Goal: Find specific page/section: Find specific page/section

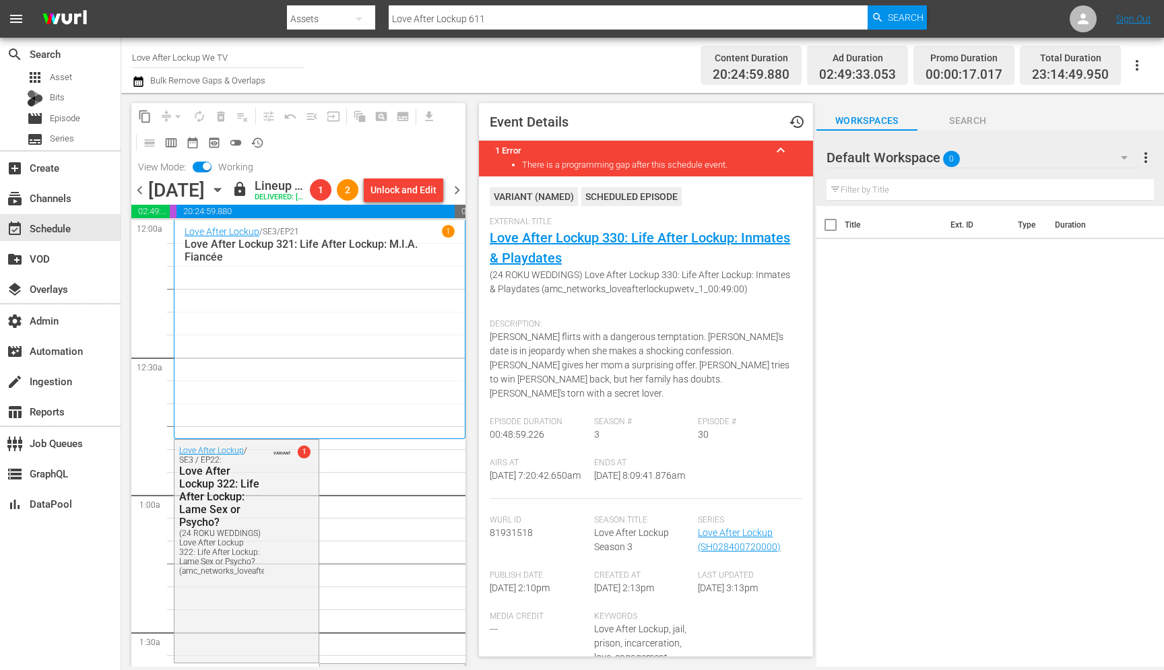
scroll to position [1952, 0]
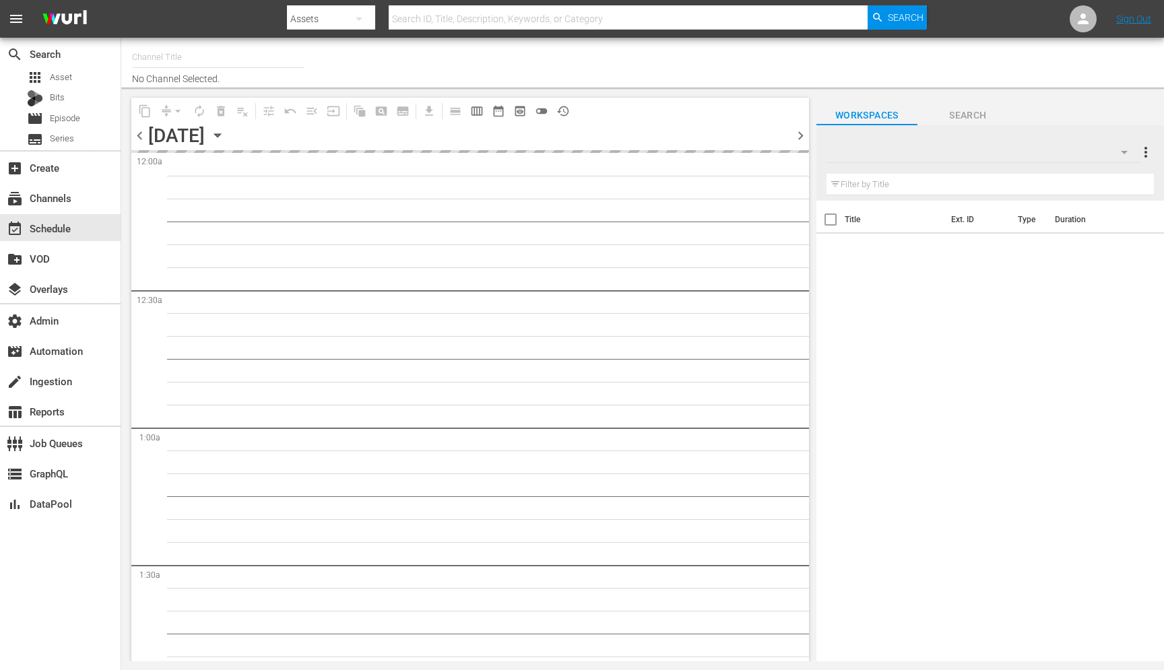
type input "Love After Lockup We TV (2043)"
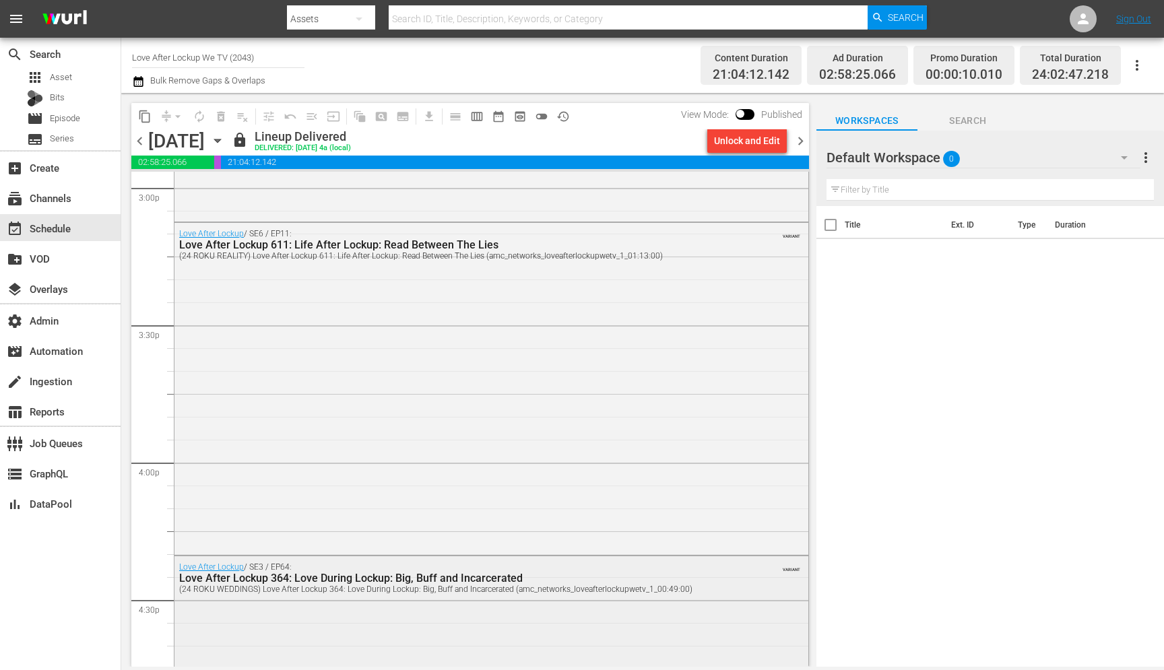
scroll to position [4028, 0]
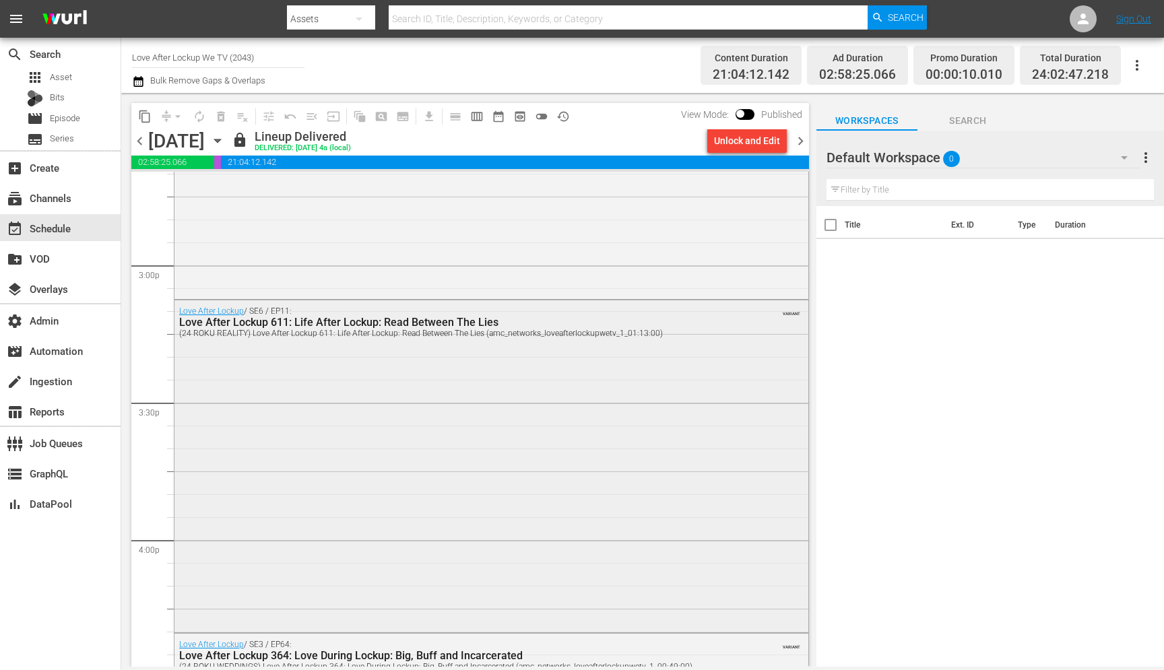
click at [334, 376] on div "Love After Lockup / SE6 / EP11: Love After Lockup 611: Life After Lockup: Read …" at bounding box center [491, 465] width 634 height 330
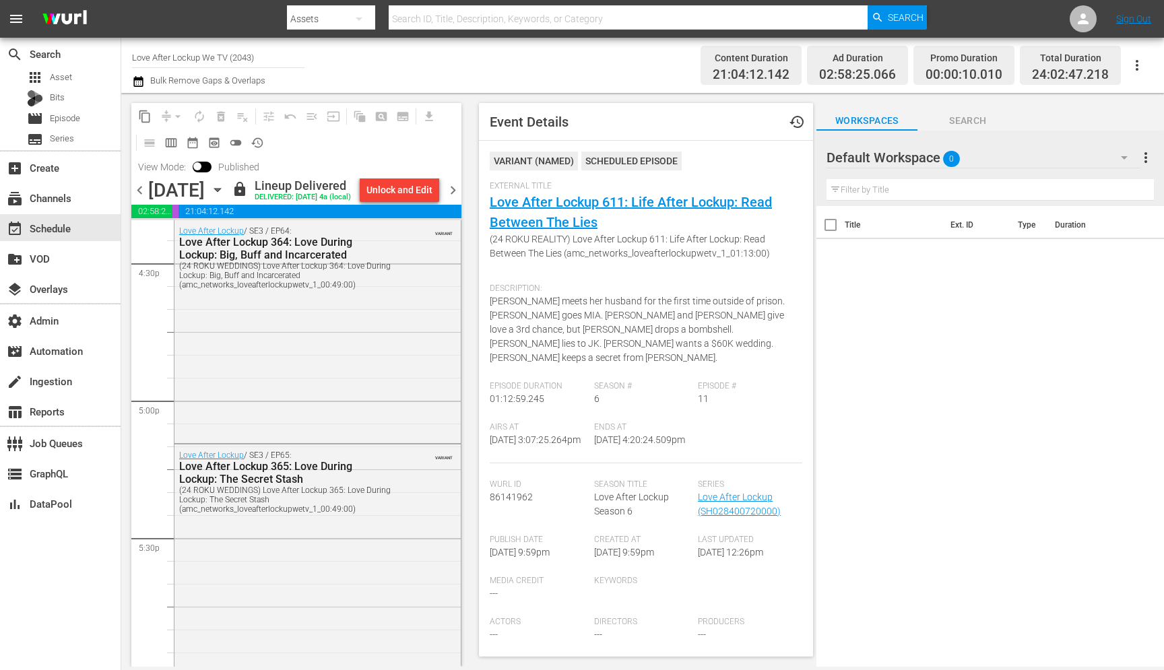
scroll to position [4499, 0]
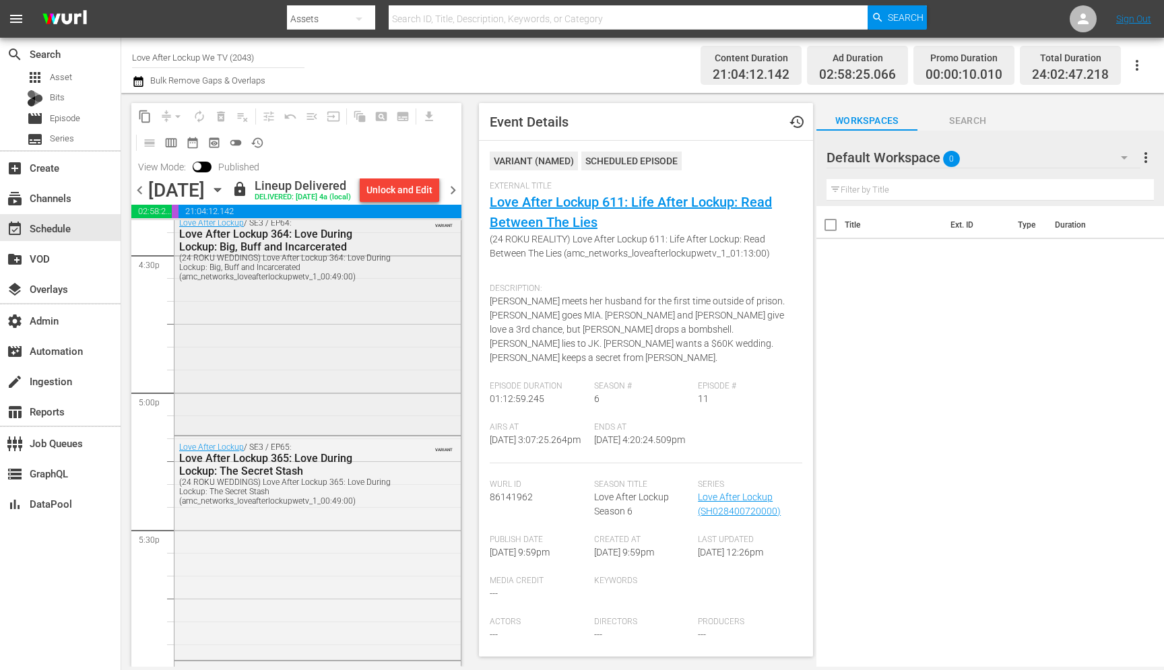
click at [338, 432] on div "Love After Lockup / SE3 / EP64: Love After Lockup 364: Love During Lockup: Big,…" at bounding box center [317, 322] width 286 height 220
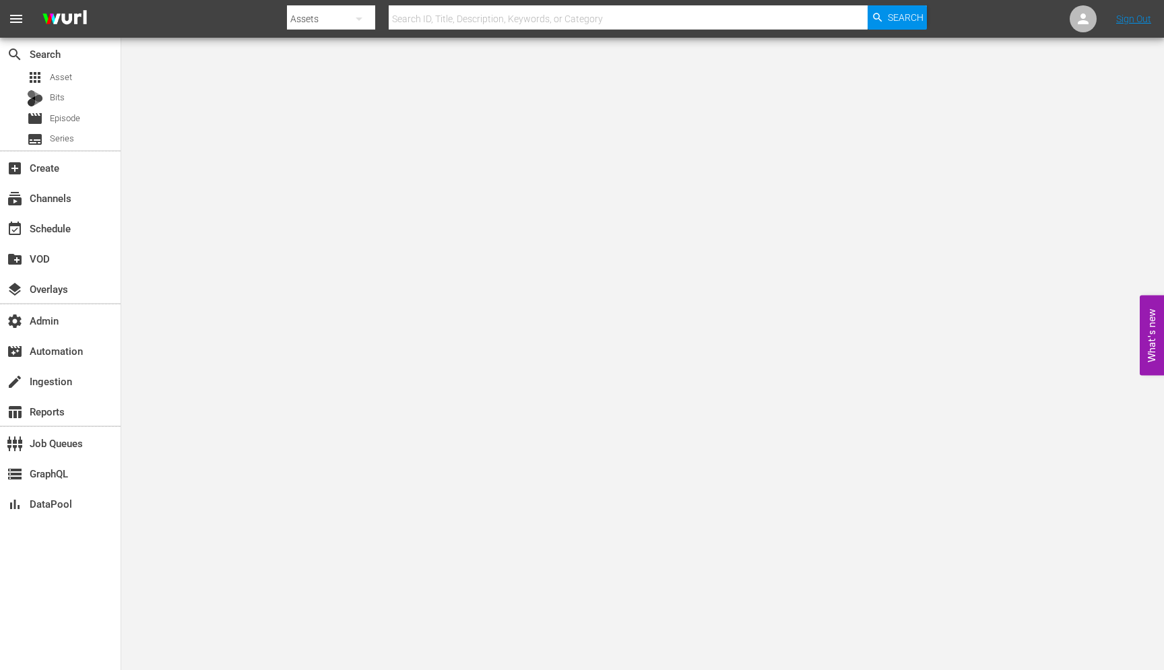
click at [436, 22] on input "text" at bounding box center [628, 19] width 479 height 32
paste input "193853933"
type input "193853933"
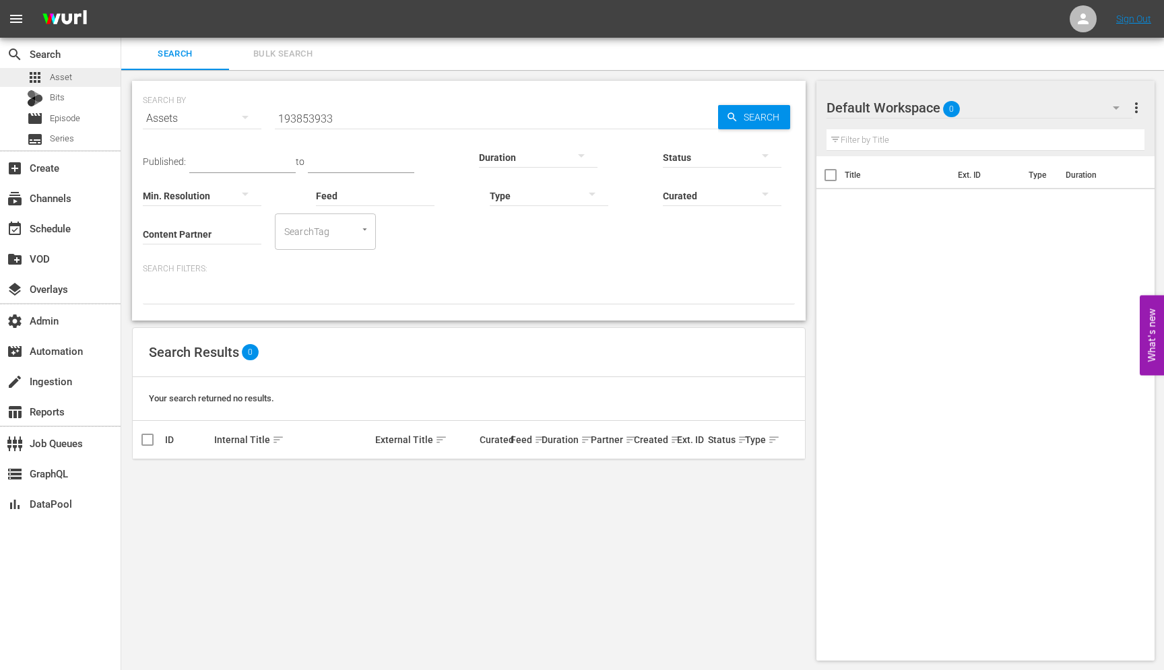
click at [64, 71] on span "Asset" at bounding box center [61, 77] width 22 height 13
click at [314, 120] on input "193853933" at bounding box center [496, 118] width 443 height 32
